Goal: Information Seeking & Learning: Learn about a topic

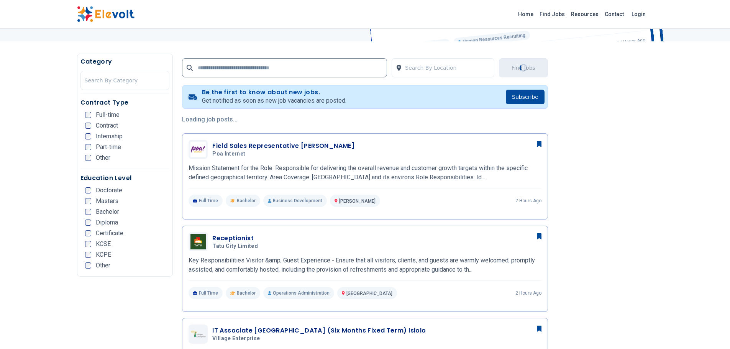
scroll to position [153, 0]
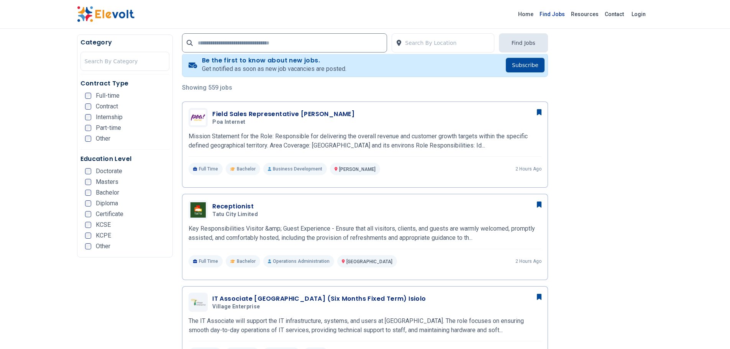
click at [560, 14] on link "Find Jobs" at bounding box center [551, 14] width 31 height 12
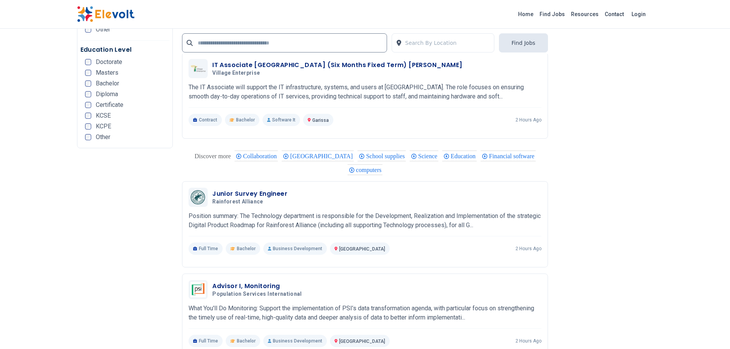
scroll to position [1609, 0]
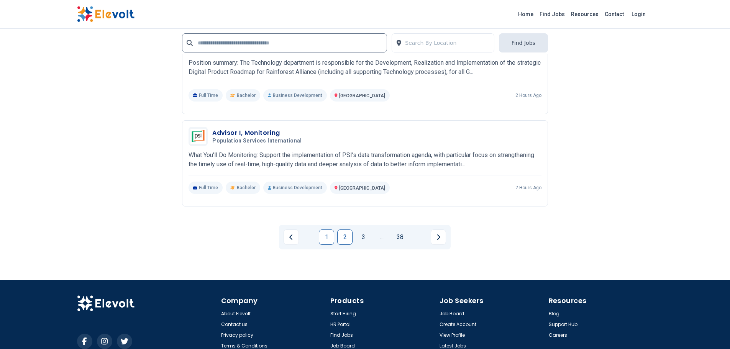
click at [343, 238] on link "2" at bounding box center [344, 236] width 15 height 15
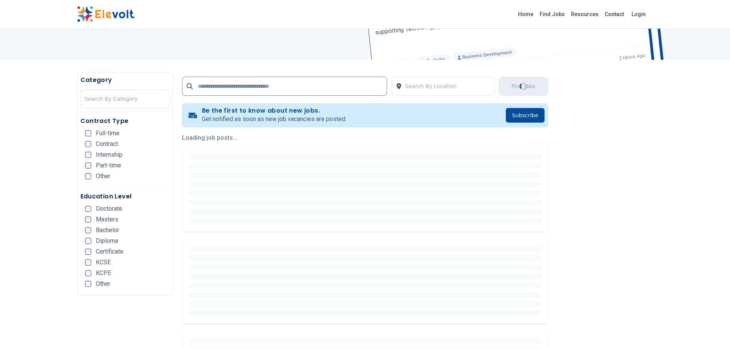
scroll to position [0, 0]
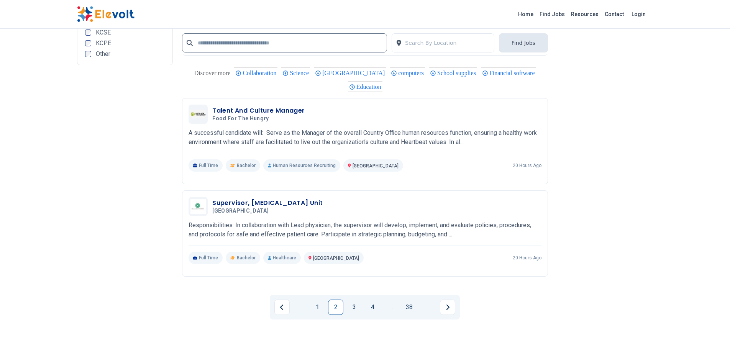
scroll to position [1609, 0]
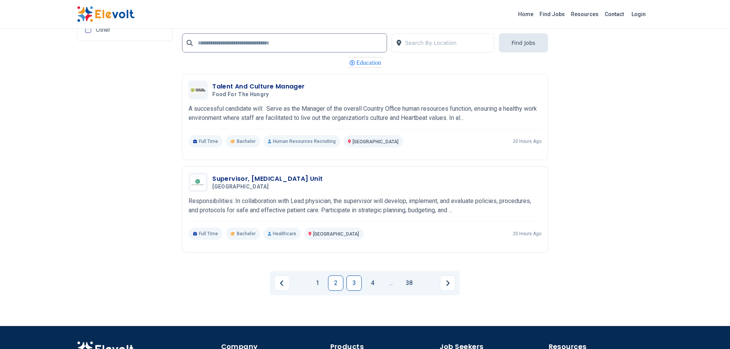
click at [352, 283] on link "3" at bounding box center [353, 282] width 15 height 15
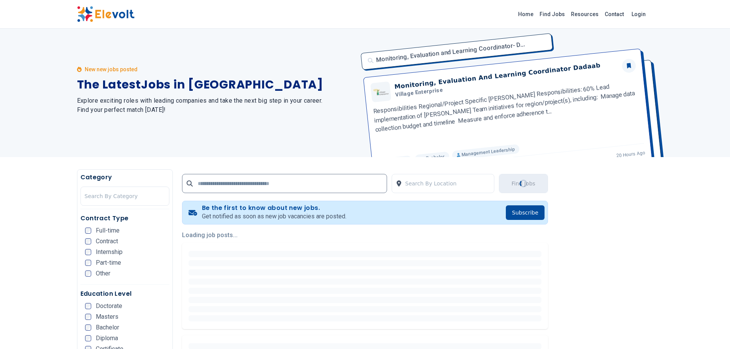
scroll to position [0, 0]
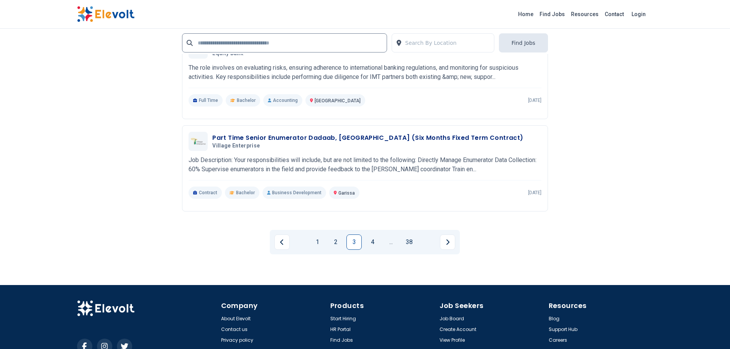
scroll to position [1692, 0]
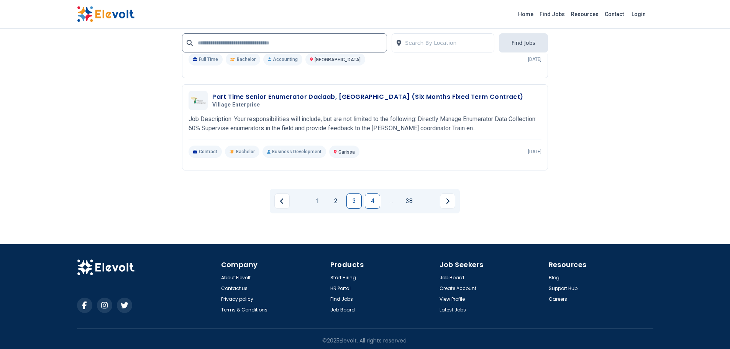
click at [378, 204] on link "4" at bounding box center [372, 200] width 15 height 15
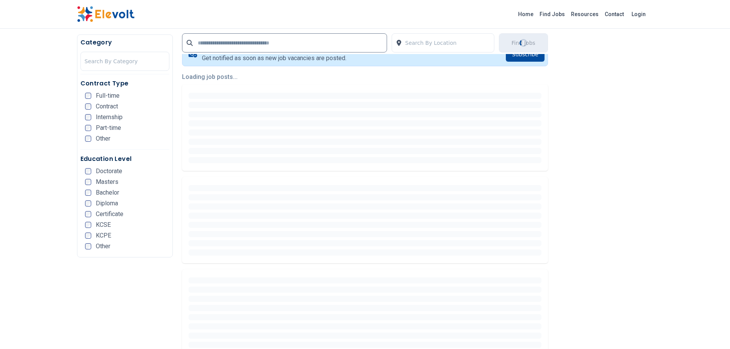
scroll to position [0, 0]
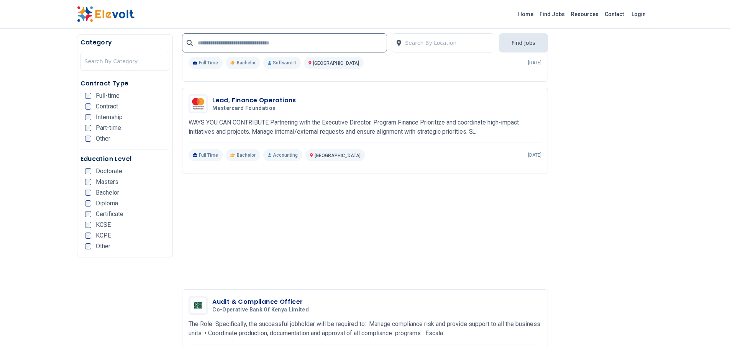
scroll to position [996, 0]
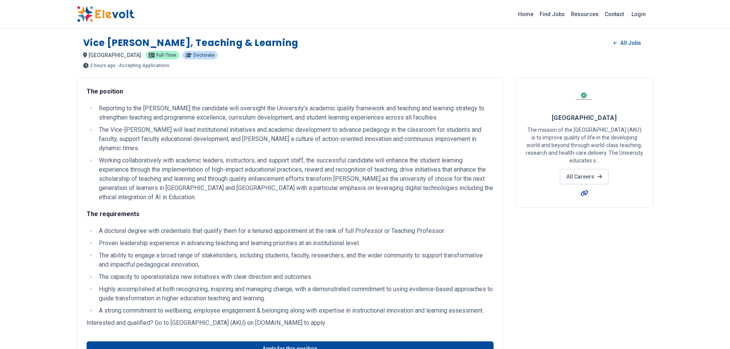
click at [583, 195] on icon at bounding box center [584, 193] width 8 height 6
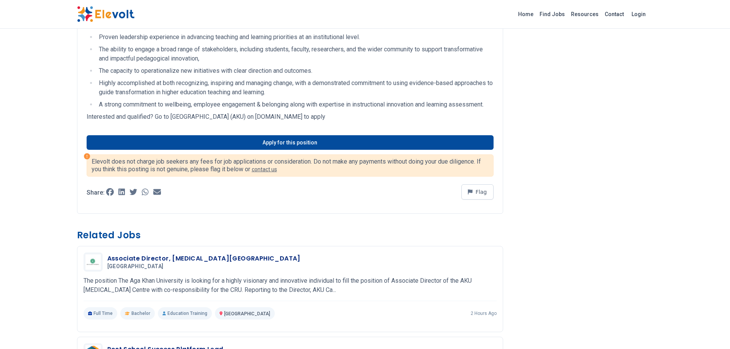
scroll to position [230, 0]
